Goal: Task Accomplishment & Management: Manage account settings

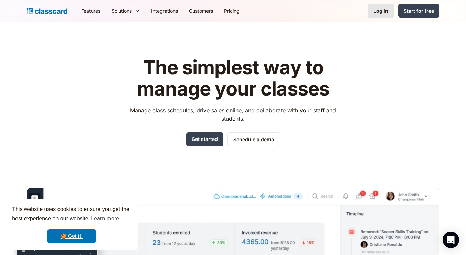
click at [383, 13] on div "Log in" at bounding box center [380, 10] width 15 height 7
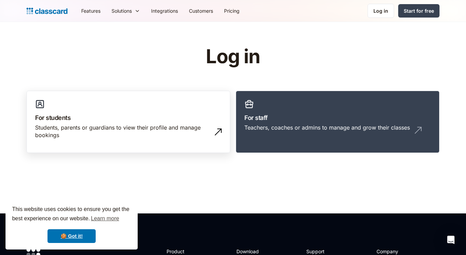
click at [137, 118] on h3 "For students" at bounding box center [128, 117] width 187 height 9
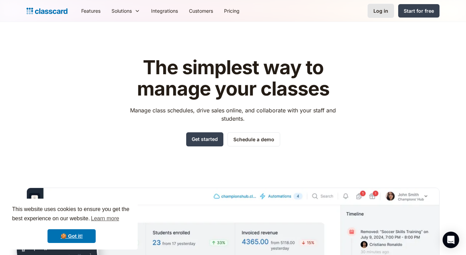
click at [383, 12] on div "Log in" at bounding box center [380, 10] width 15 height 7
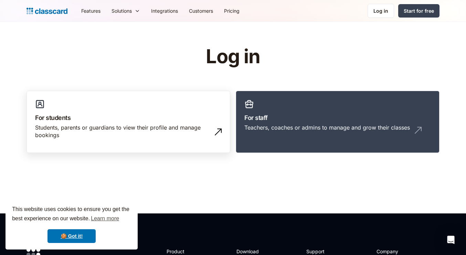
click at [180, 112] on link "For students Students, parents or guardians to view their profile and manage bo…" at bounding box center [129, 122] width 204 height 63
